Goal: Use online tool/utility: Utilize a website feature to perform a specific function

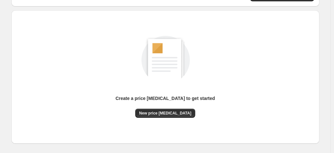
scroll to position [65, 0]
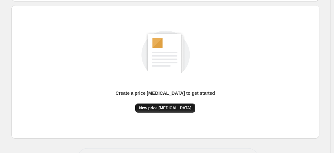
click at [173, 107] on span "New price [MEDICAL_DATA]" at bounding box center [165, 108] width 52 height 5
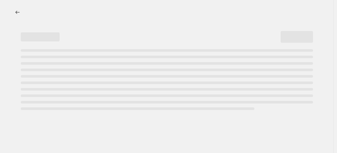
select select "percentage"
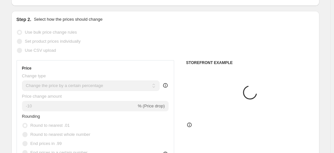
scroll to position [65, 0]
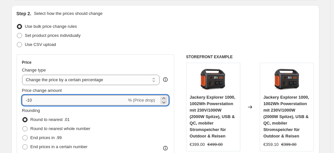
click at [90, 100] on input "-10" at bounding box center [74, 100] width 105 height 10
type input "-1"
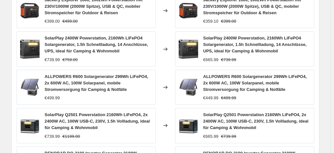
scroll to position [536, 0]
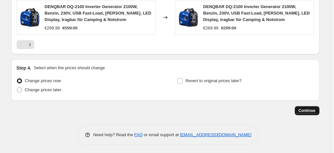
type input "-37"
click at [302, 109] on span "Continue" at bounding box center [307, 110] width 17 height 5
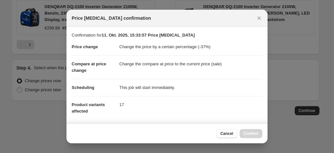
scroll to position [118, 0]
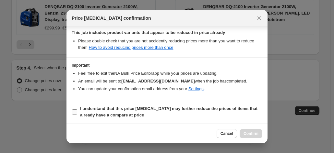
click at [198, 108] on b "I understand that this price change job may further reduce the prices of items …" at bounding box center [168, 111] width 177 height 11
click at [77, 110] on input "I understand that this price change job may further reduce the prices of items …" at bounding box center [74, 112] width 5 height 5
checkbox input "true"
click at [247, 130] on button "Confirm" at bounding box center [251, 133] width 23 height 9
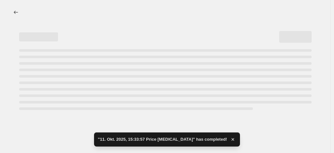
select select "percentage"
